Goal: Transaction & Acquisition: Obtain resource

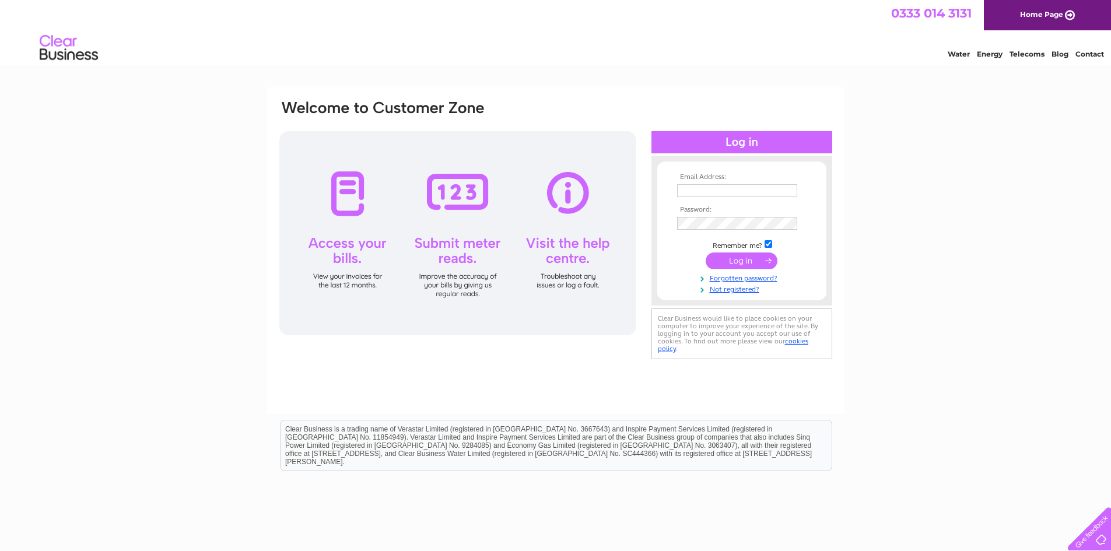
type input "[EMAIL_ADDRESS][DOMAIN_NAME]"
click at [729, 258] on input "submit" at bounding box center [741, 260] width 72 height 16
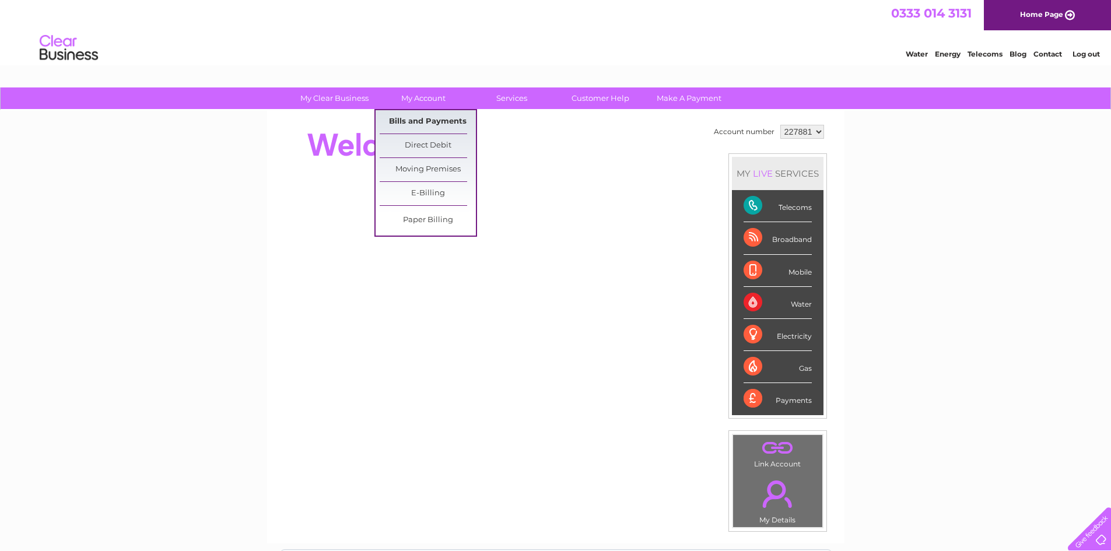
click at [426, 115] on link "Bills and Payments" at bounding box center [428, 121] width 96 height 23
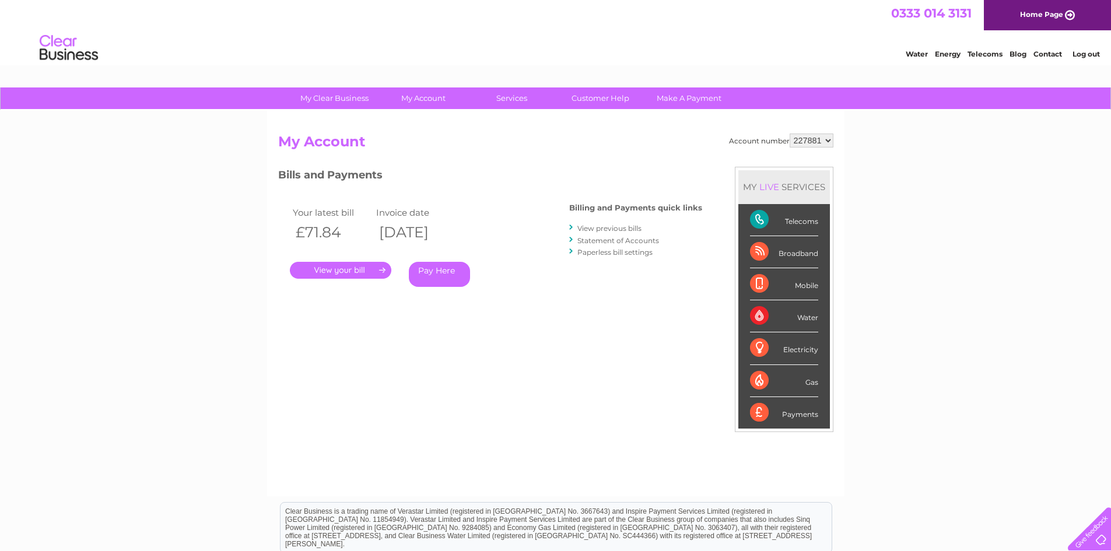
click at [357, 274] on link "." at bounding box center [340, 270] width 101 height 17
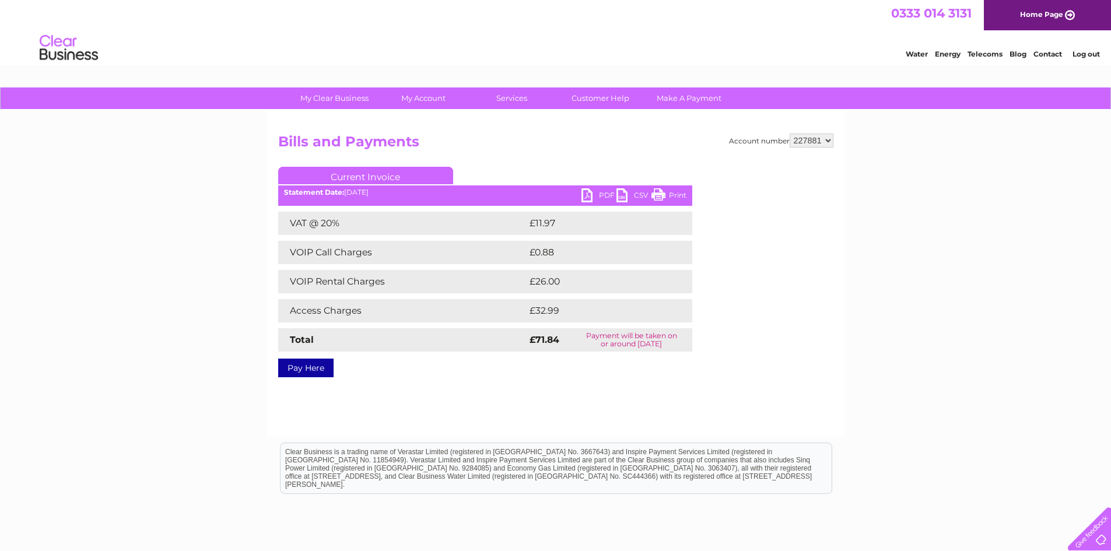
click at [582, 193] on link "PDF" at bounding box center [598, 196] width 35 height 17
